Goal: Information Seeking & Learning: Learn about a topic

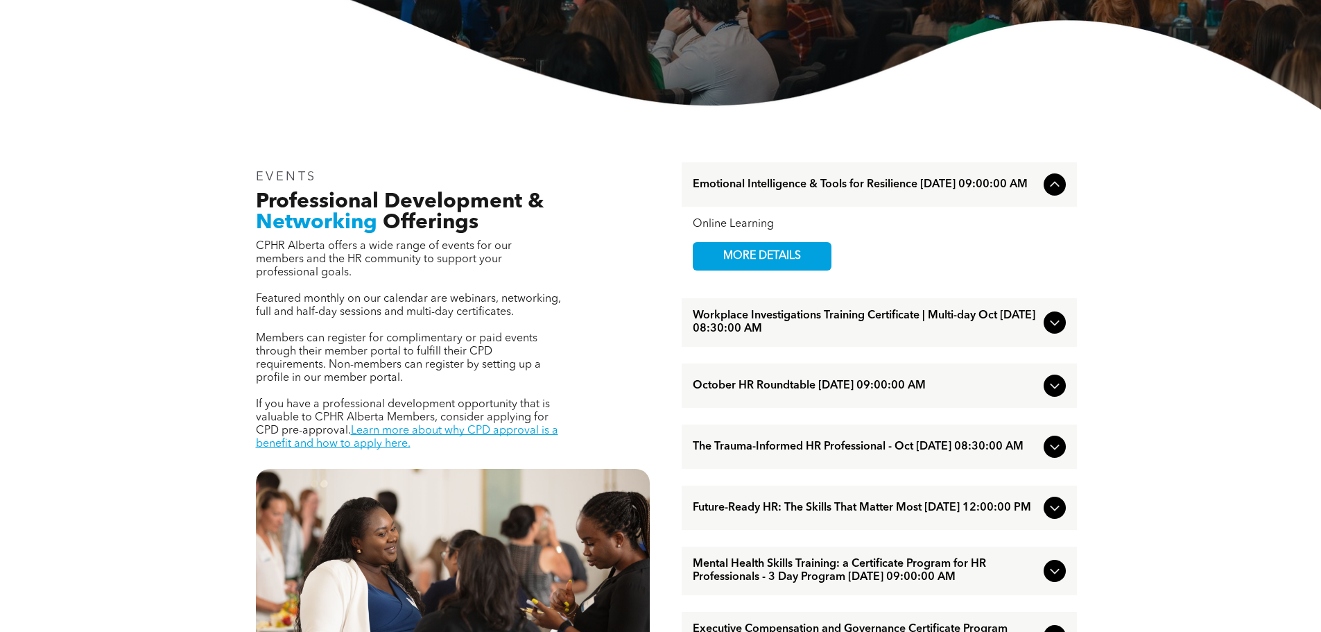
scroll to position [416, 0]
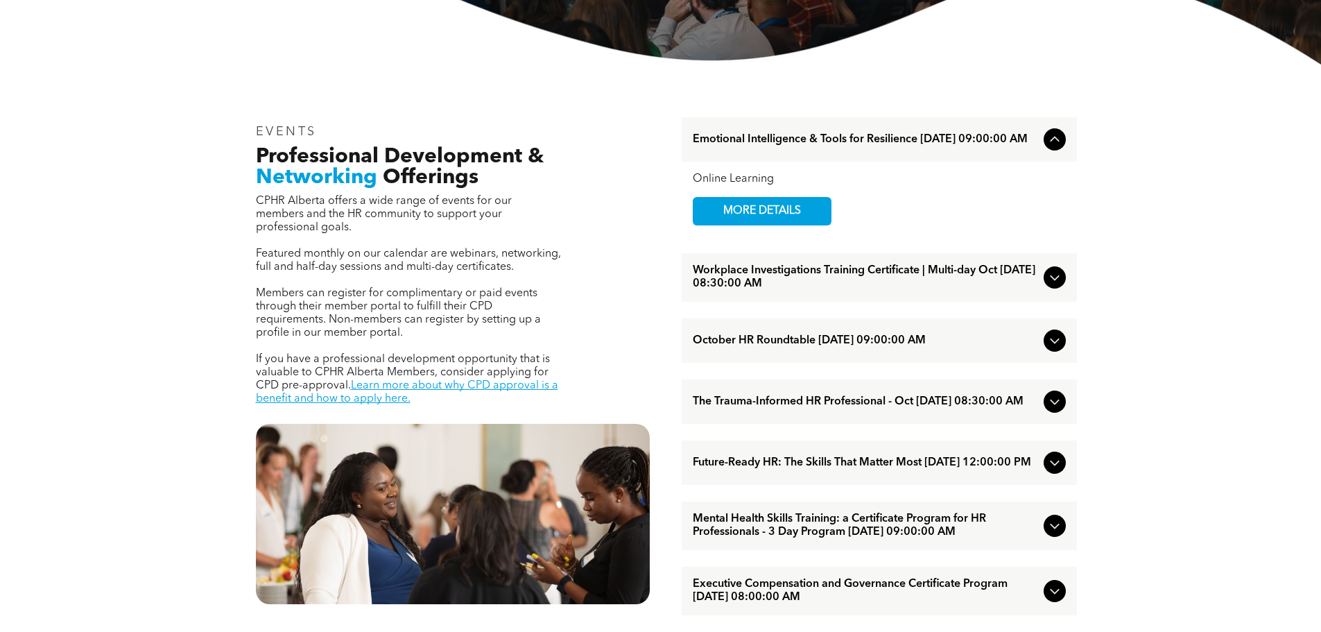
click at [795, 343] on span "October HR Roundtable [DATE] 09:00:00 AM" at bounding box center [865, 340] width 345 height 13
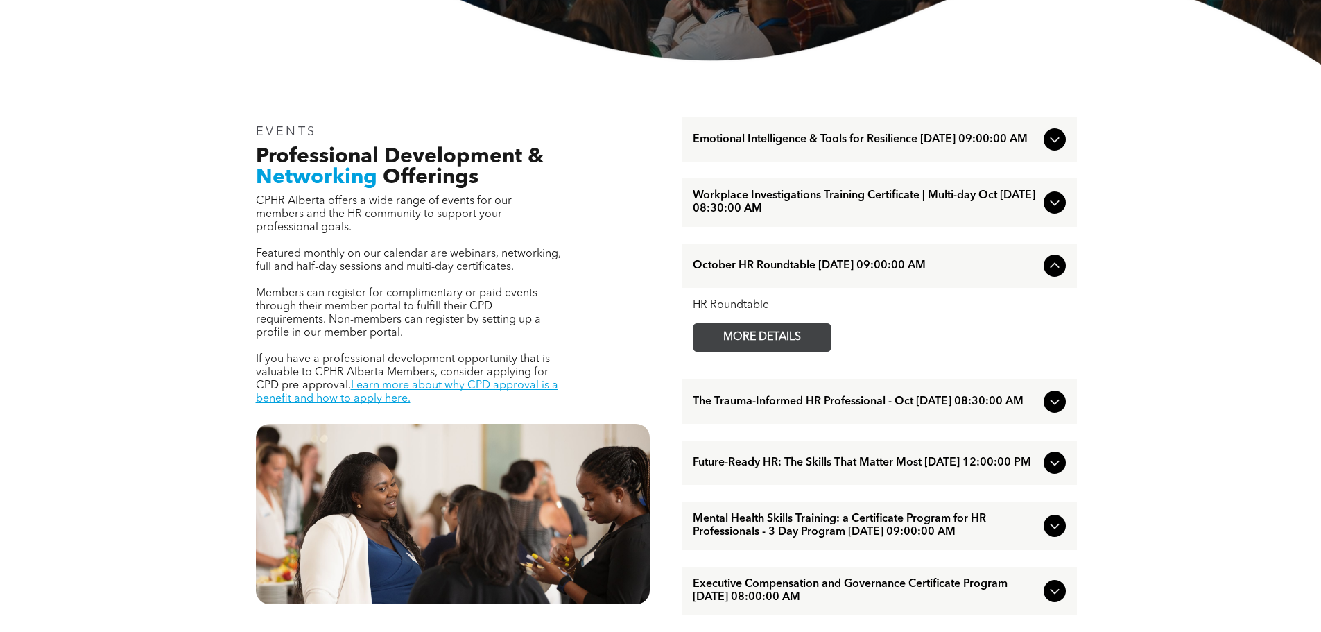
click at [771, 341] on span "MORE DETAILS" at bounding box center [762, 337] width 110 height 27
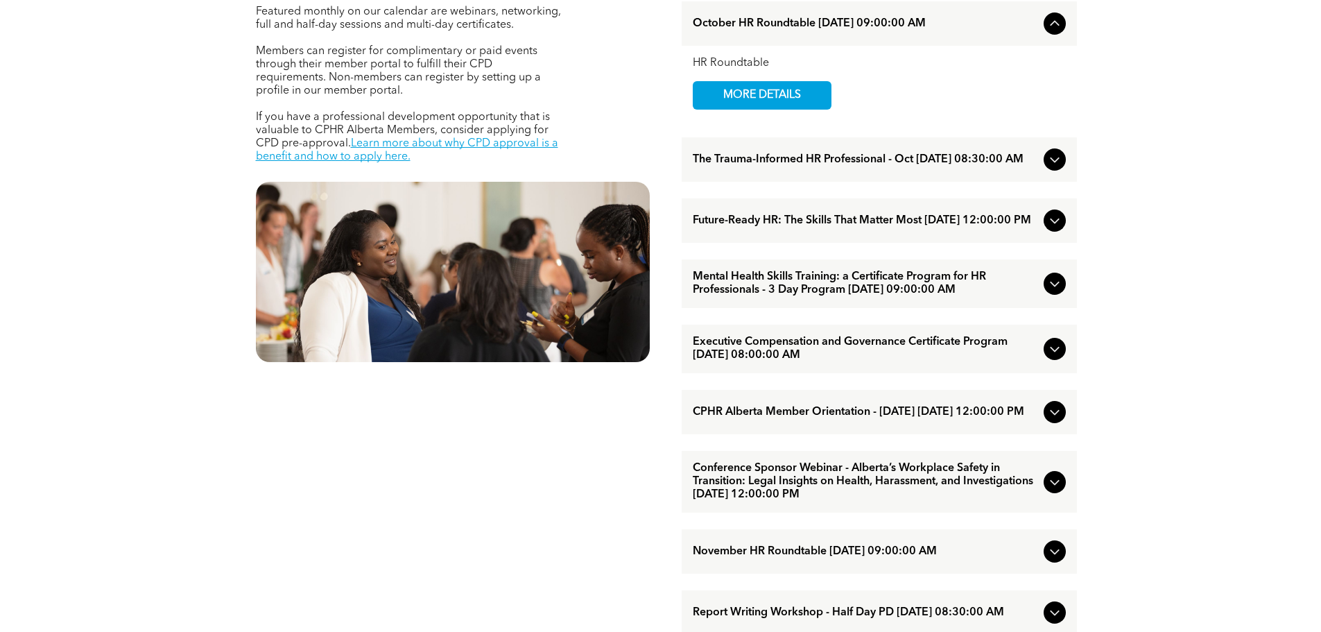
scroll to position [694, 0]
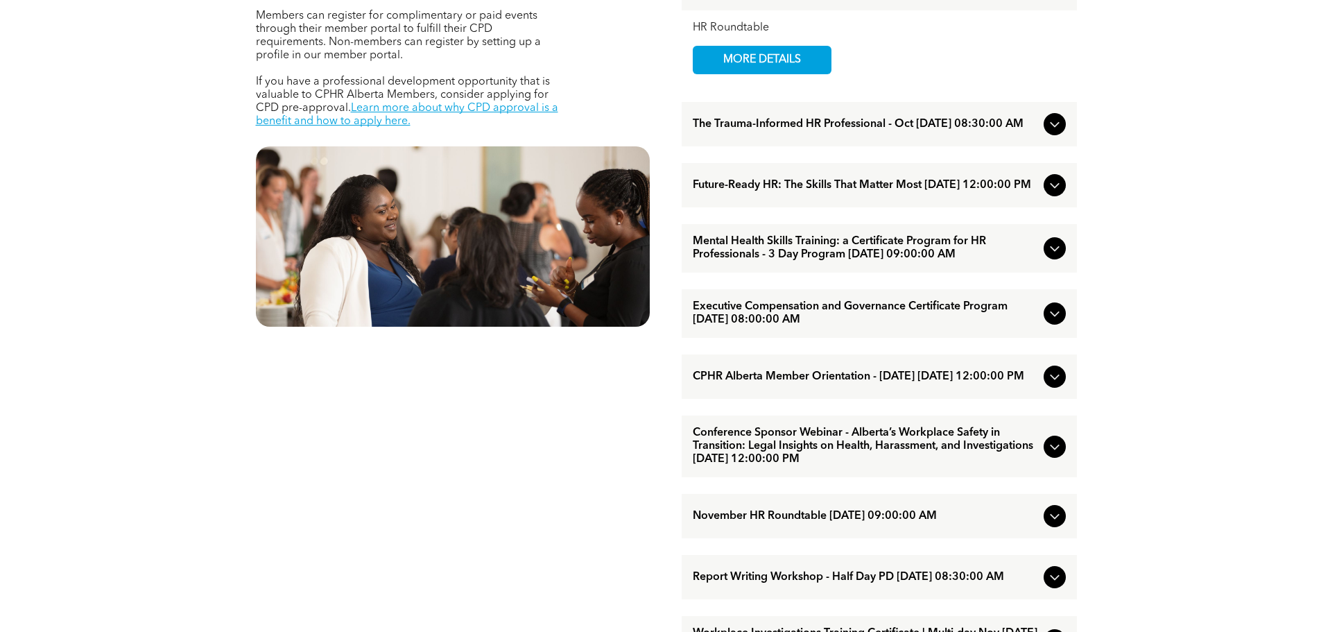
click at [855, 319] on span "Executive Compensation and Governance Certificate Program [DATE] 08:00:00 AM" at bounding box center [865, 313] width 345 height 26
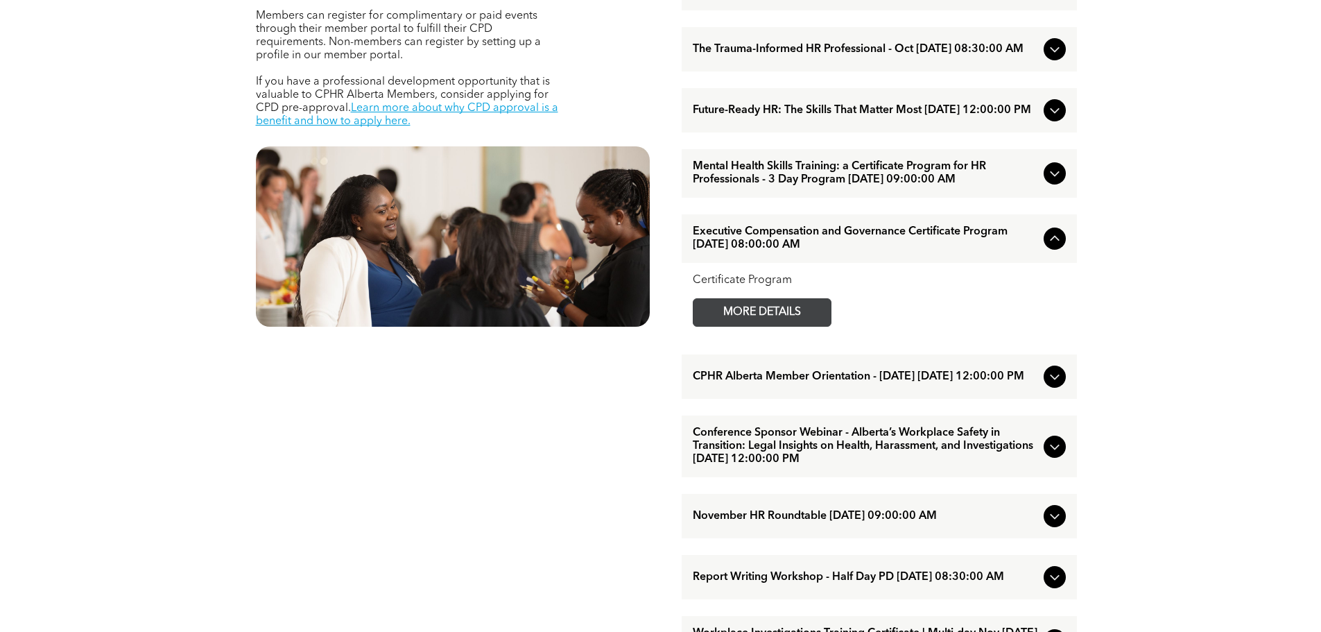
click at [771, 317] on span "MORE DETAILS" at bounding box center [762, 312] width 110 height 27
click at [1147, 343] on div "EVENTS Professional Development & Networking Offerings CPHR Alberta offers a wi…" at bounding box center [660, 378] width 1321 height 1183
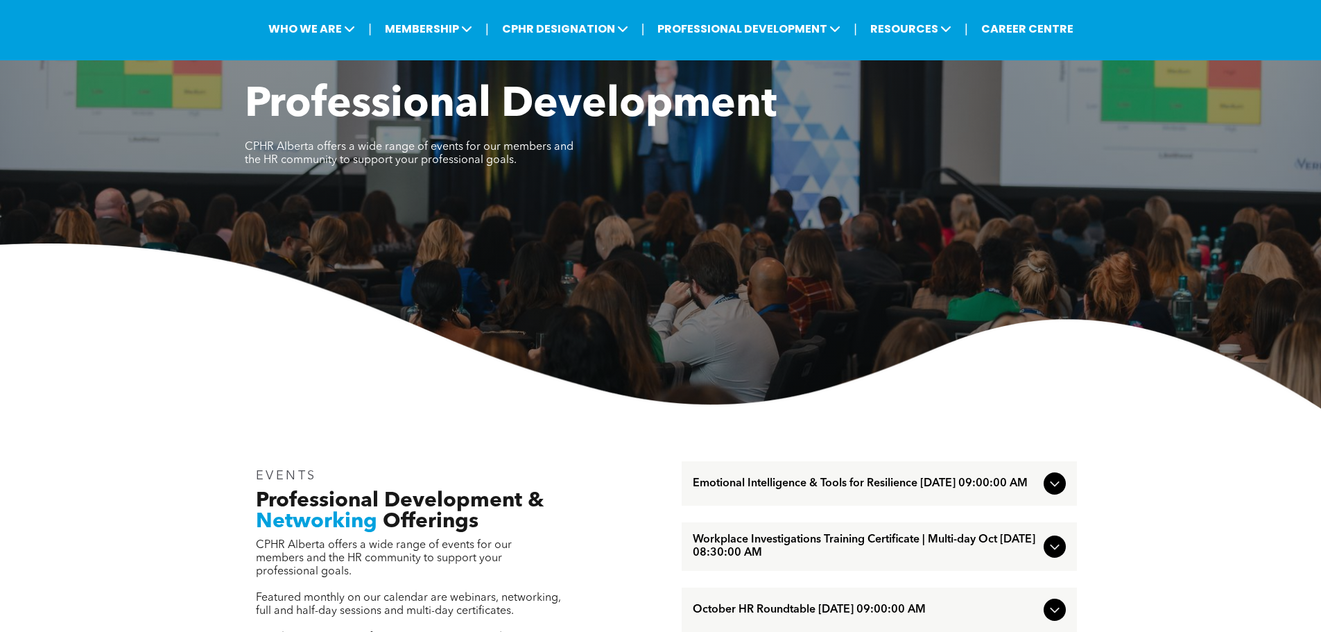
scroll to position [0, 0]
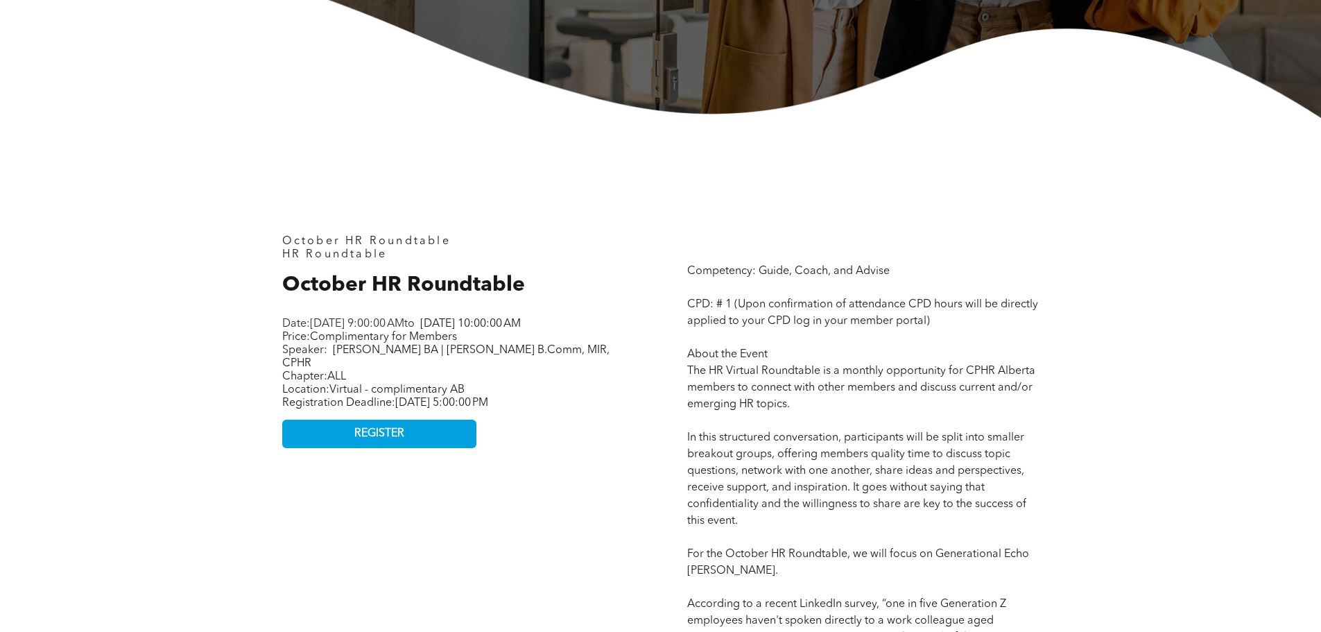
scroll to position [416, 0]
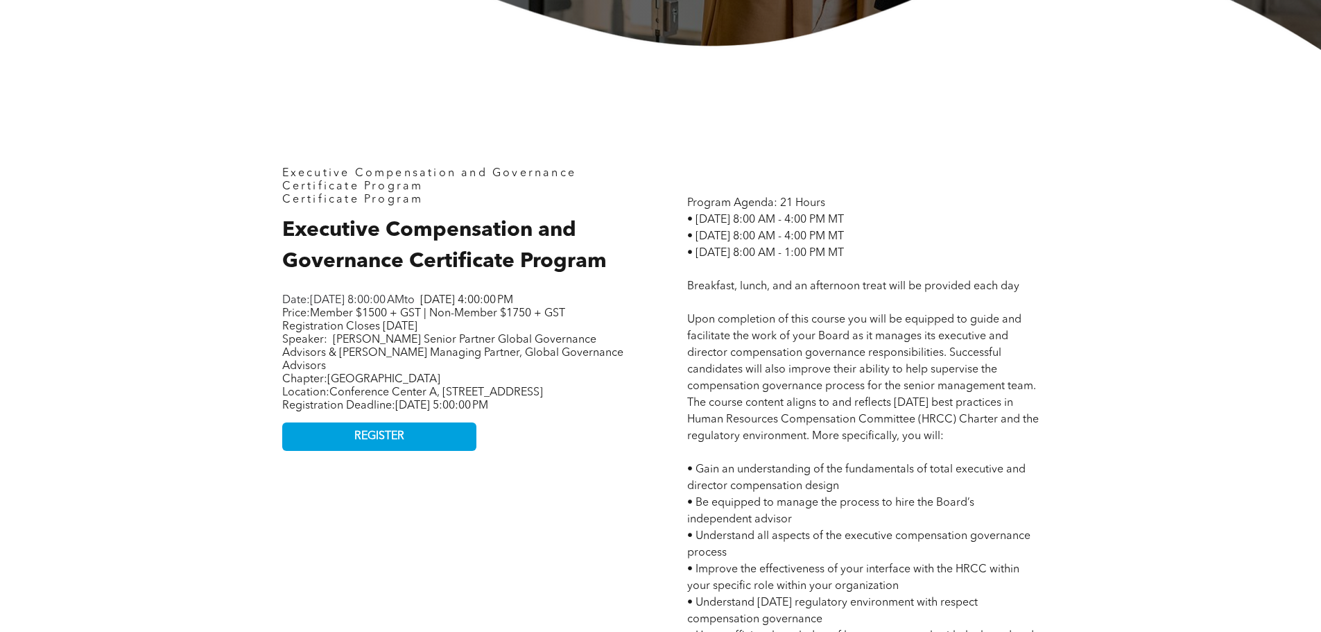
scroll to position [624, 0]
